Goal: Task Accomplishment & Management: Manage account settings

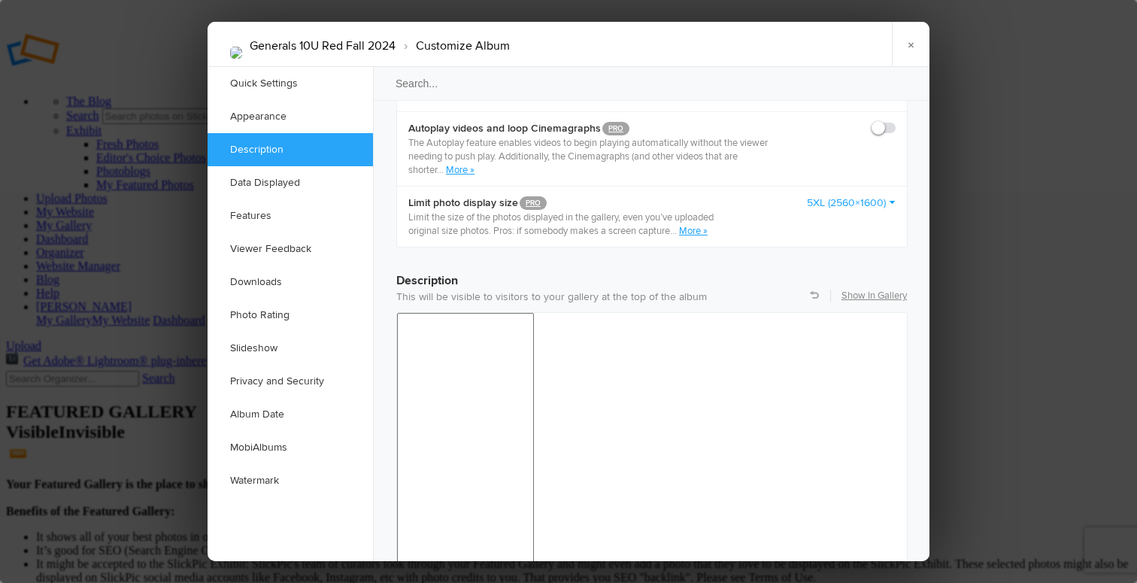
scroll to position [1050, 0]
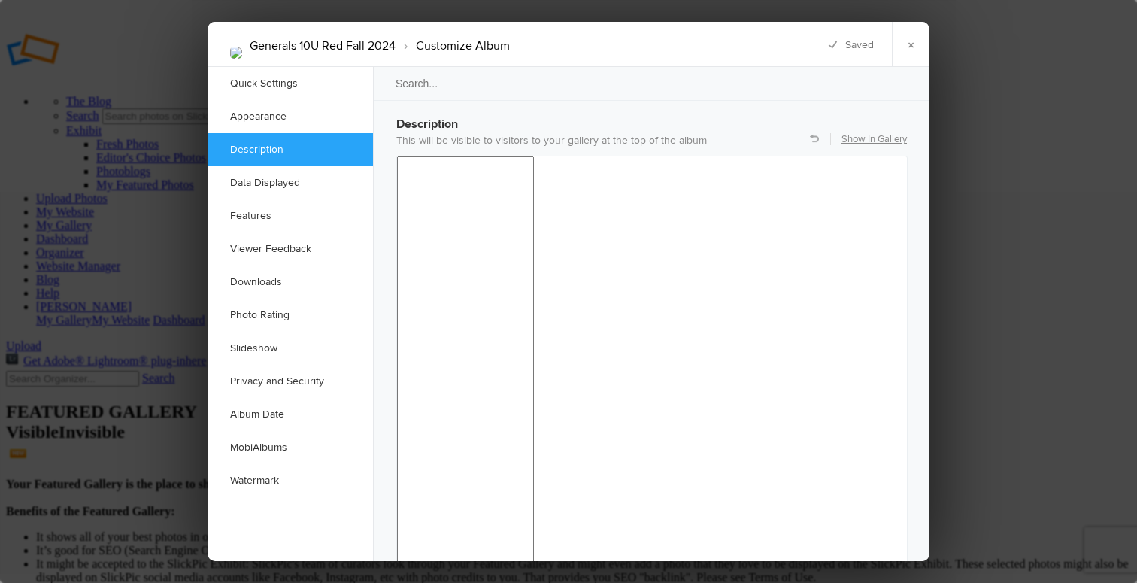
scroll to position [0, 0]
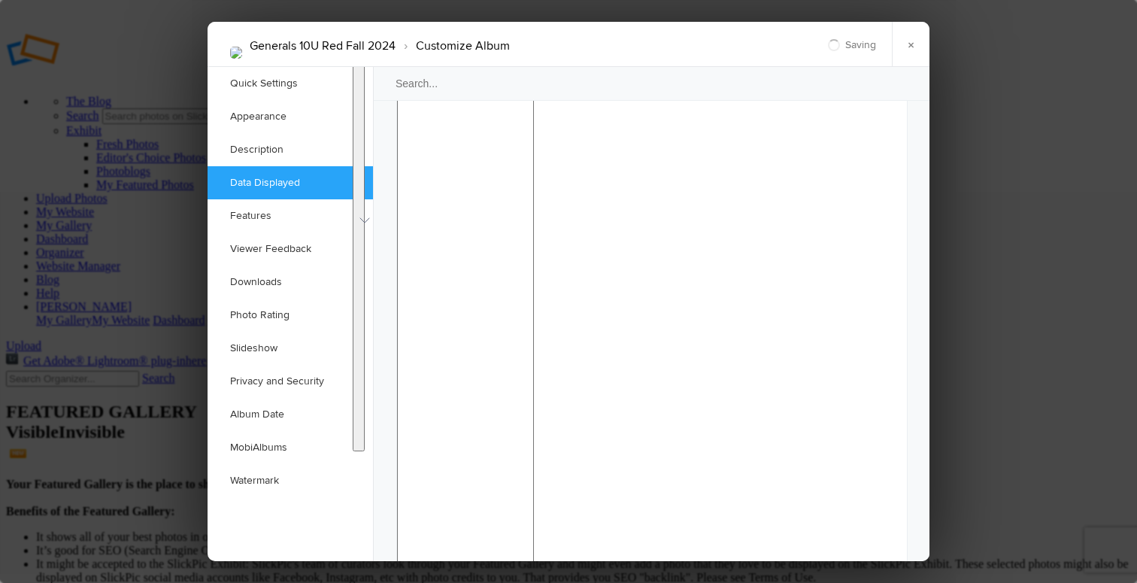
copy body "Hello, Parents of Bucks County Generals 10U Red Baseball Team; DOWNLOAD INSTRUC…"
click at [914, 40] on link "×" at bounding box center [911, 44] width 38 height 45
